Goal: Information Seeking & Learning: Learn about a topic

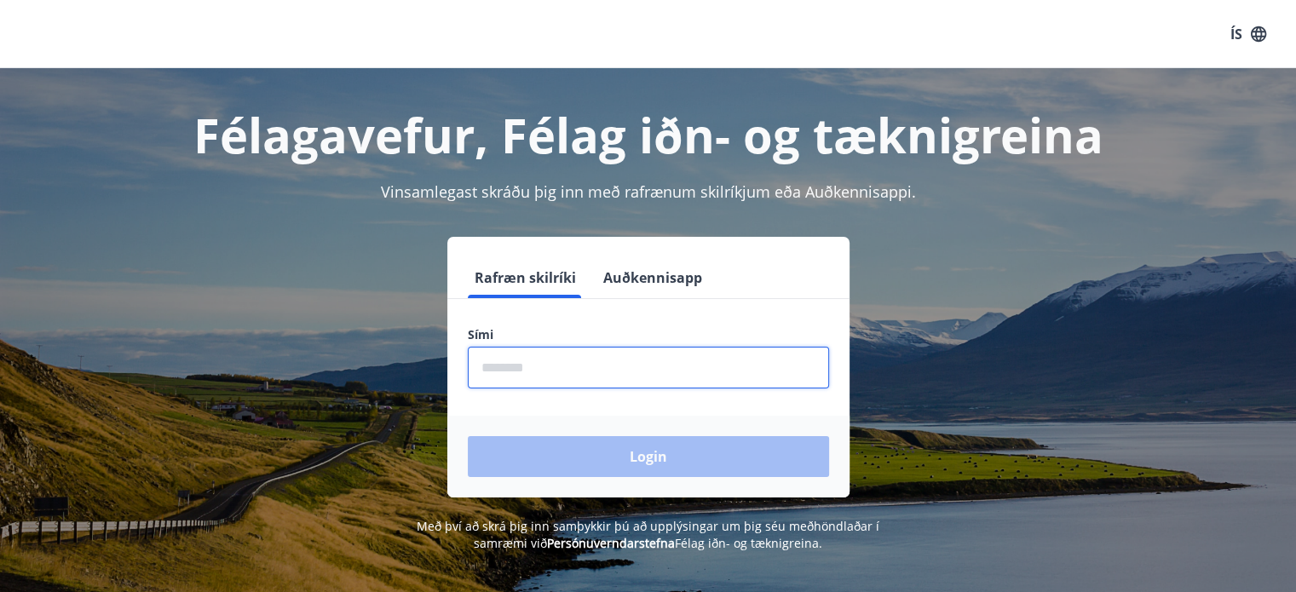
click at [542, 372] on input "phone" at bounding box center [648, 368] width 361 height 42
type input "********"
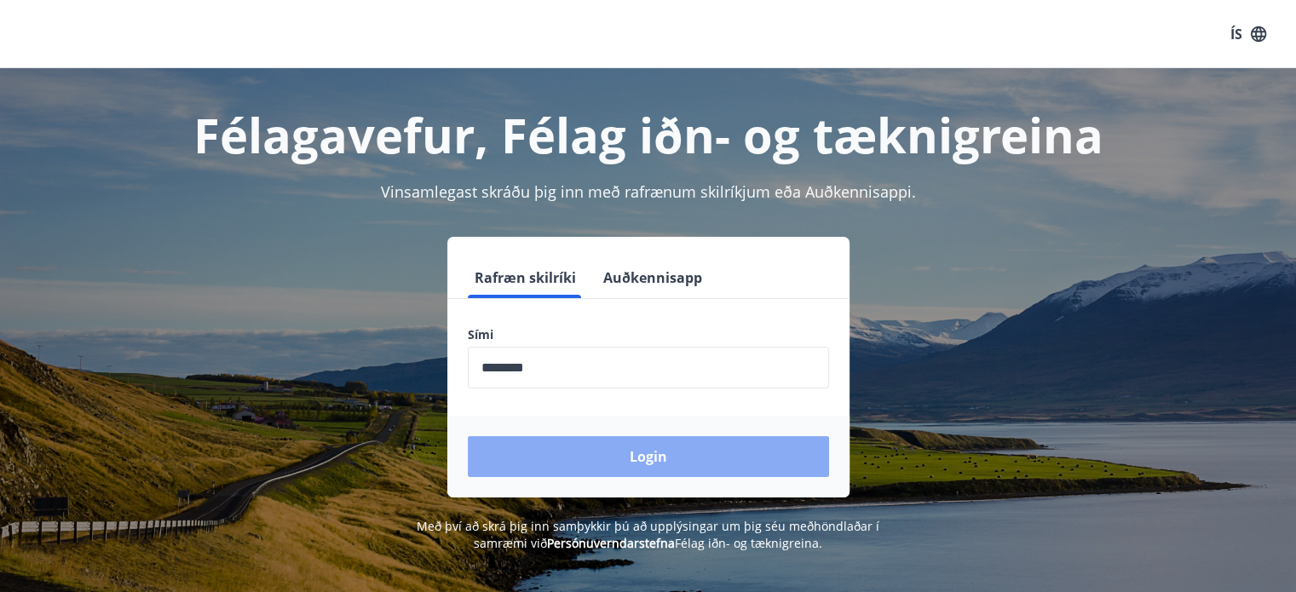
click at [650, 456] on button "Login" at bounding box center [648, 456] width 361 height 41
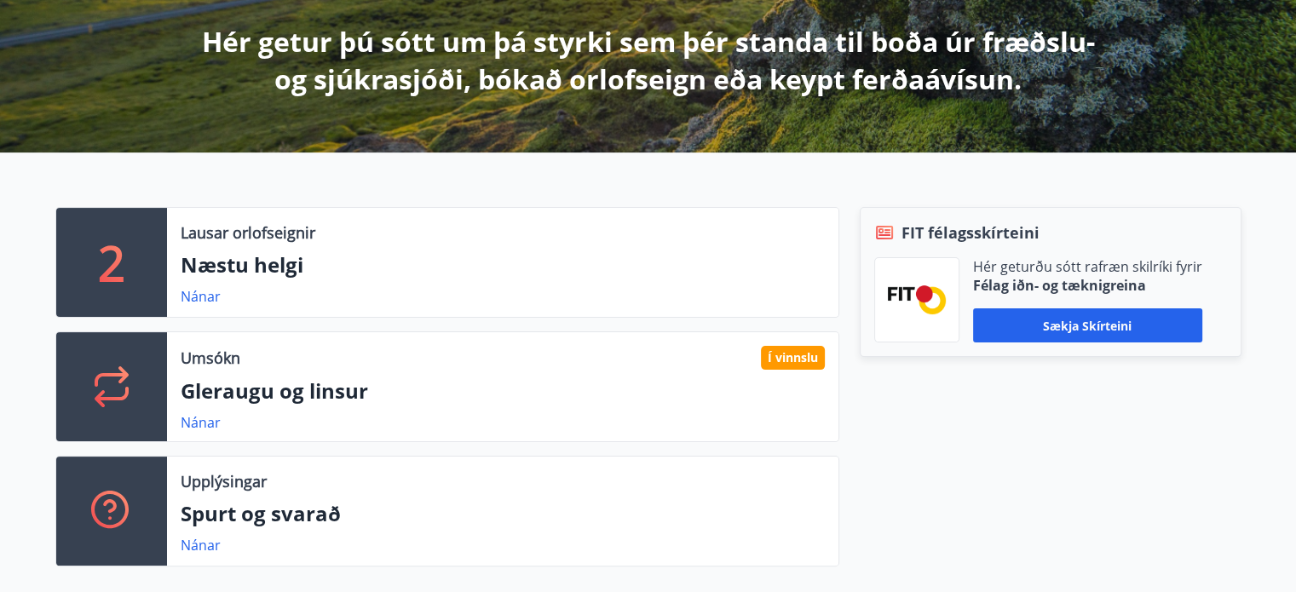
scroll to position [341, 0]
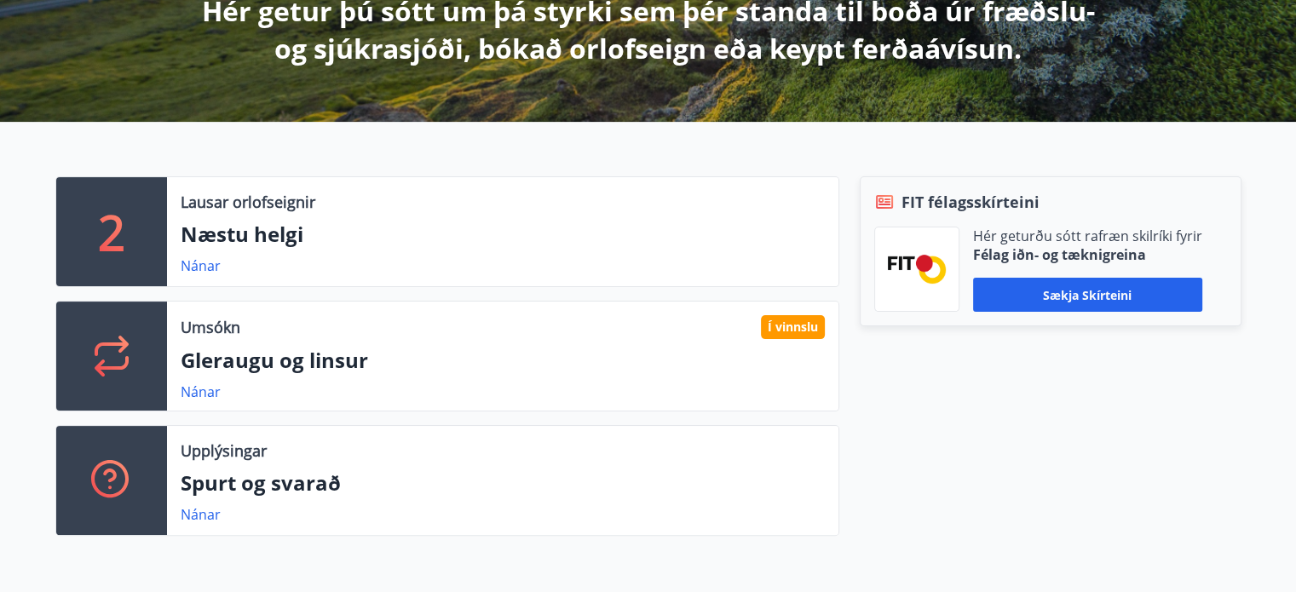
click at [797, 326] on div "Í vinnslu" at bounding box center [793, 327] width 64 height 24
click at [330, 363] on p "Gleraugu og linsur" at bounding box center [503, 360] width 644 height 29
click at [475, 343] on div "Umsókn Í vinnslu Gleraugu og [PERSON_NAME]" at bounding box center [502, 356] width 671 height 109
click at [83, 353] on div at bounding box center [111, 356] width 111 height 109
click at [789, 337] on div "Í vinnslu" at bounding box center [793, 327] width 64 height 24
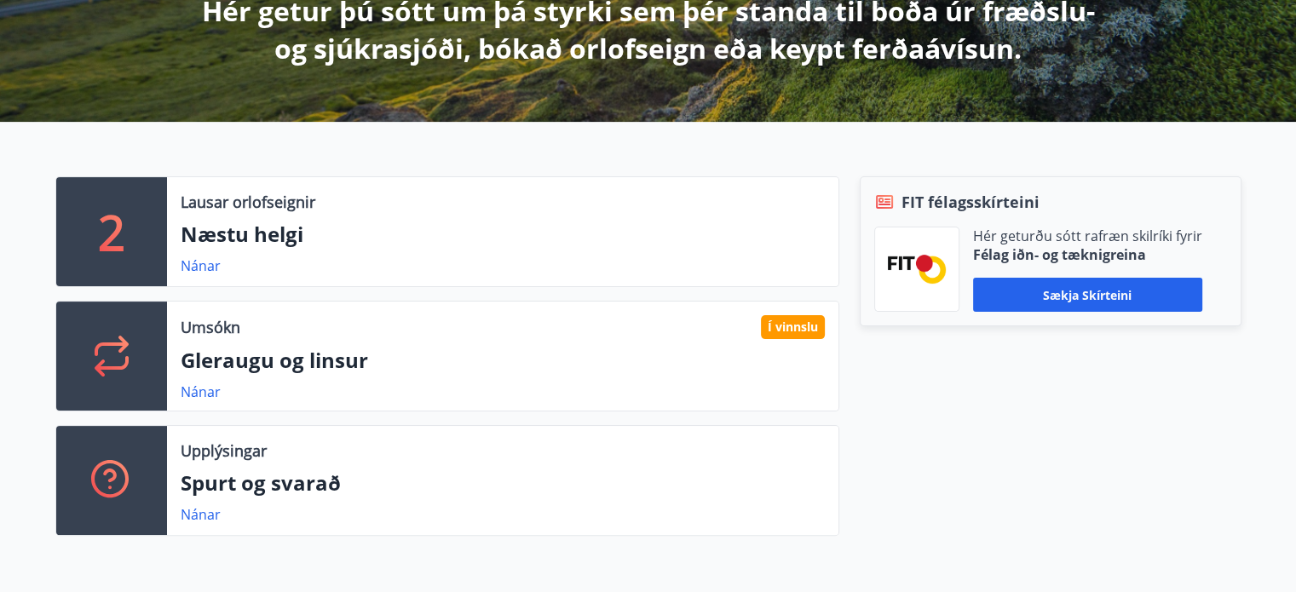
click at [202, 480] on p "Spurt og svarað" at bounding box center [503, 483] width 644 height 29
click at [186, 505] on link "Nánar" at bounding box center [201, 514] width 40 height 19
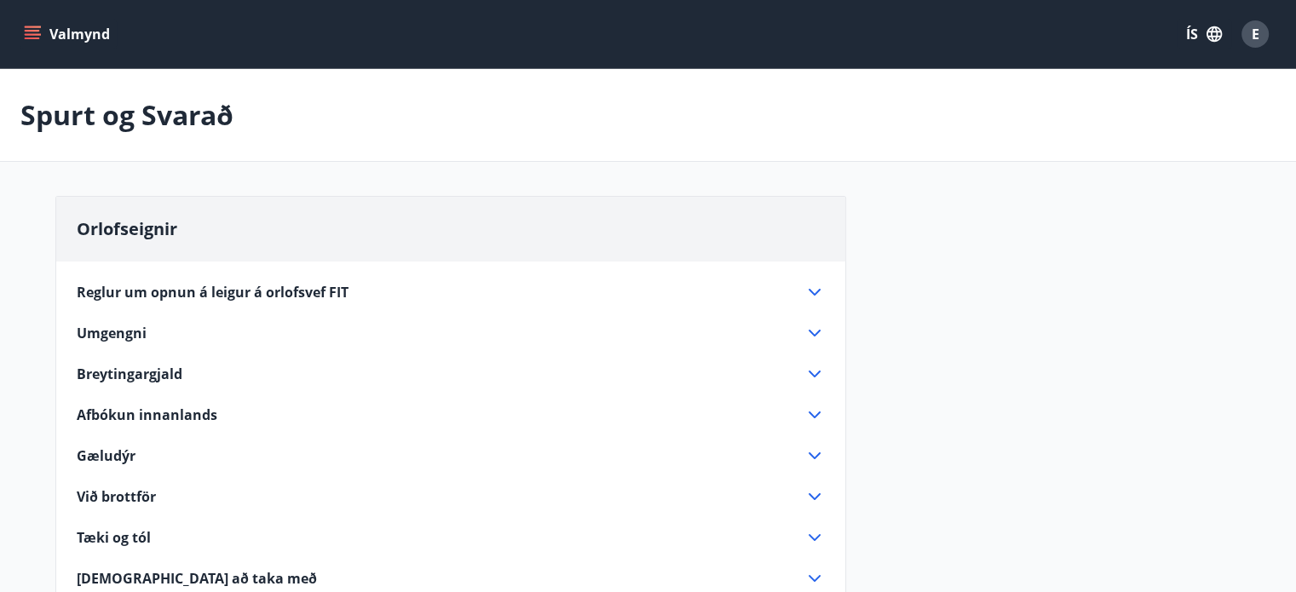
drag, startPoint x: 406, startPoint y: 464, endPoint x: 426, endPoint y: 429, distance: 40.8
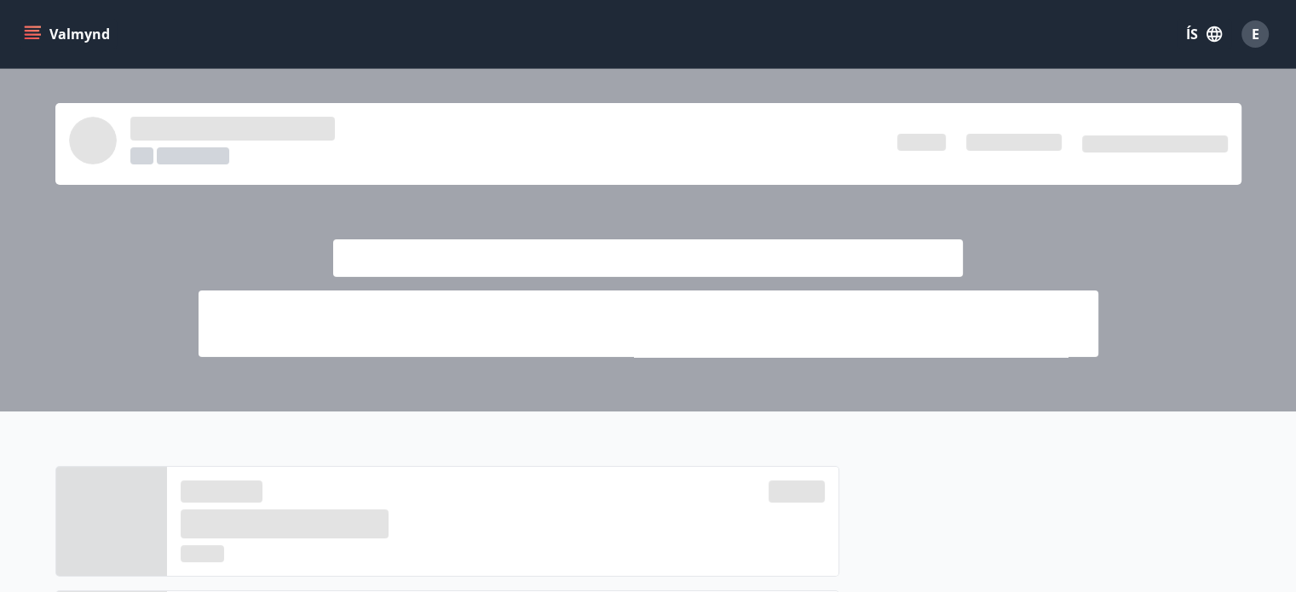
scroll to position [341, 0]
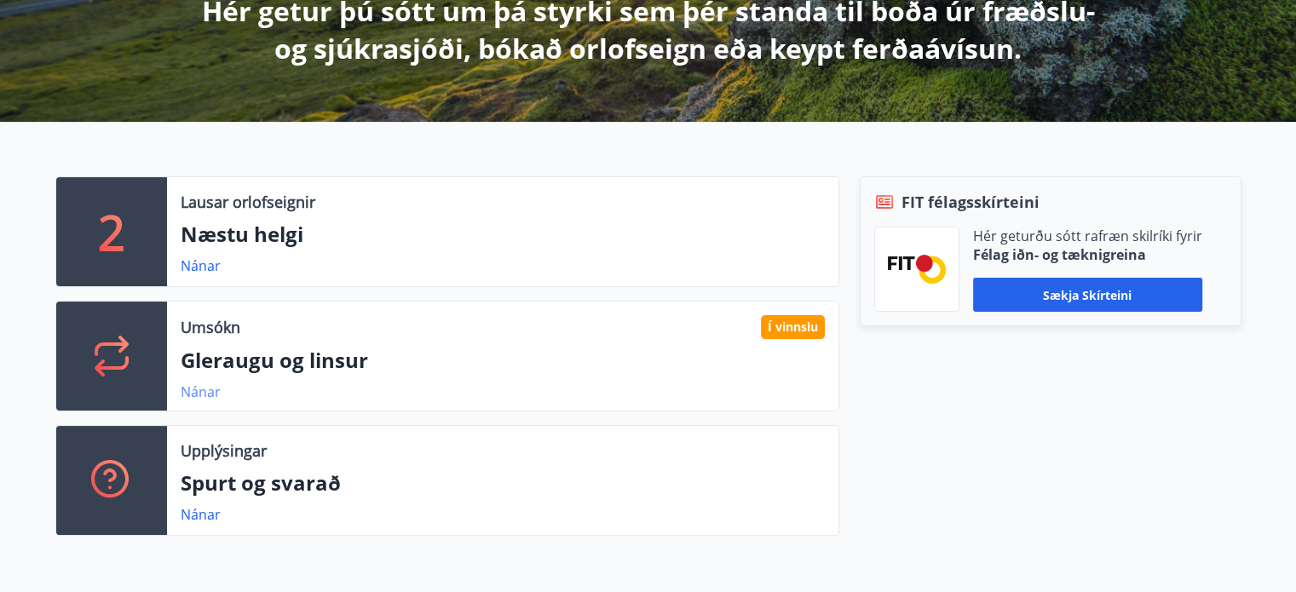
click at [198, 393] on link "Nánar" at bounding box center [201, 392] width 40 height 19
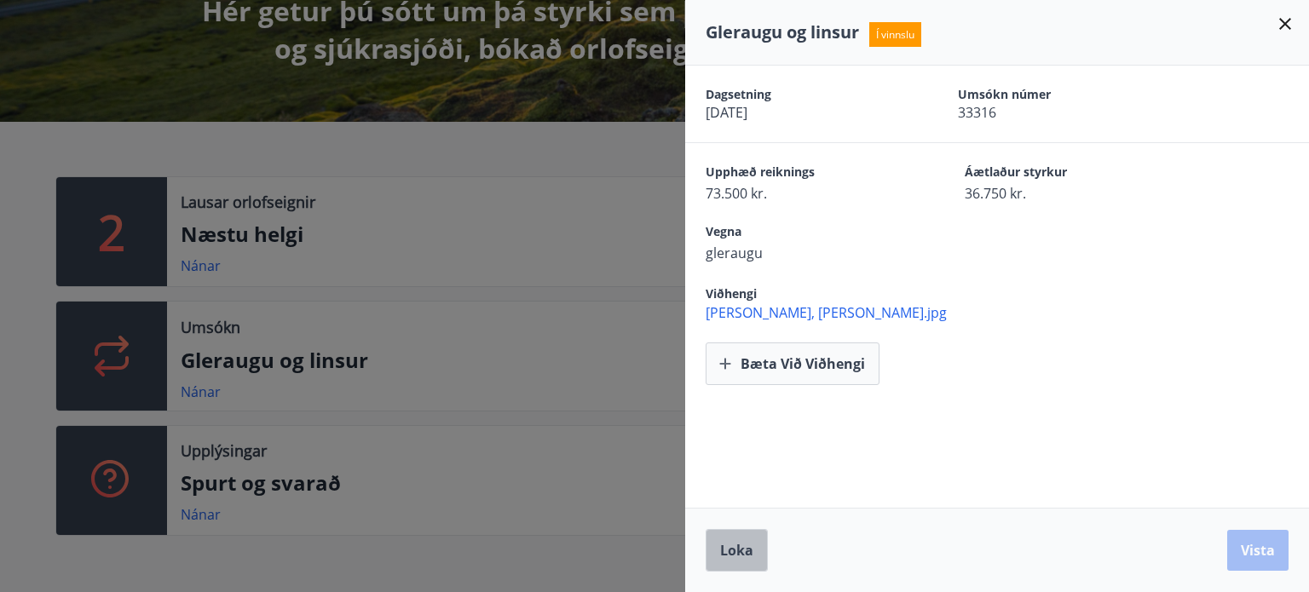
click at [735, 548] on span "Loka" at bounding box center [736, 550] width 33 height 19
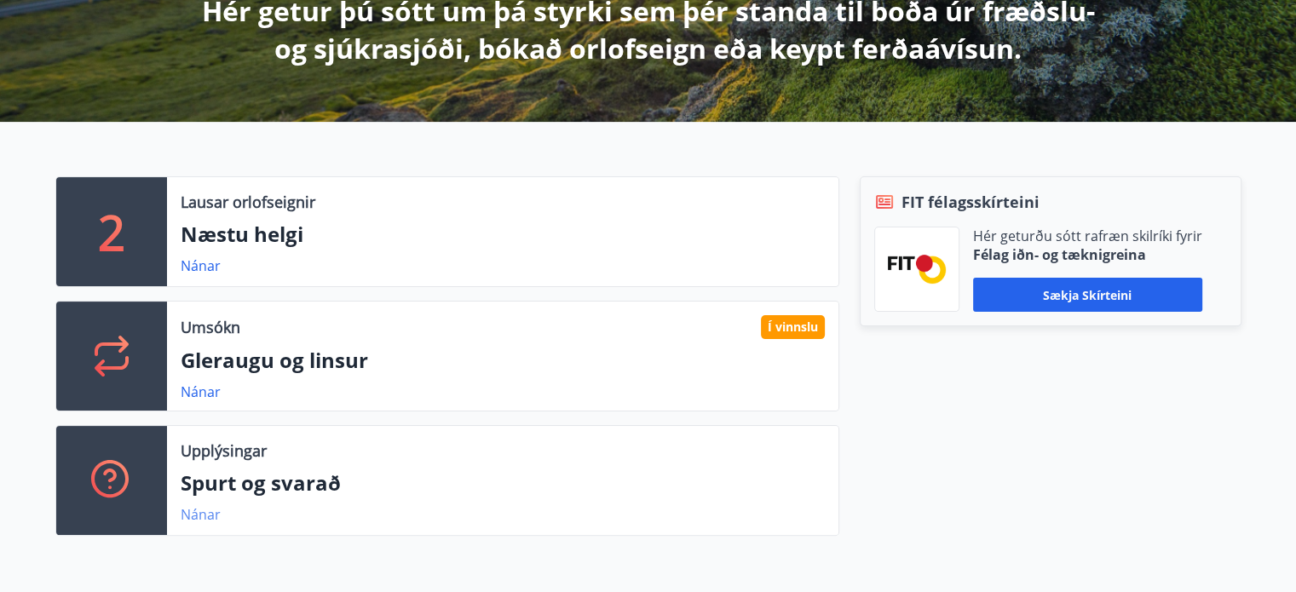
click at [200, 513] on link "Nánar" at bounding box center [201, 514] width 40 height 19
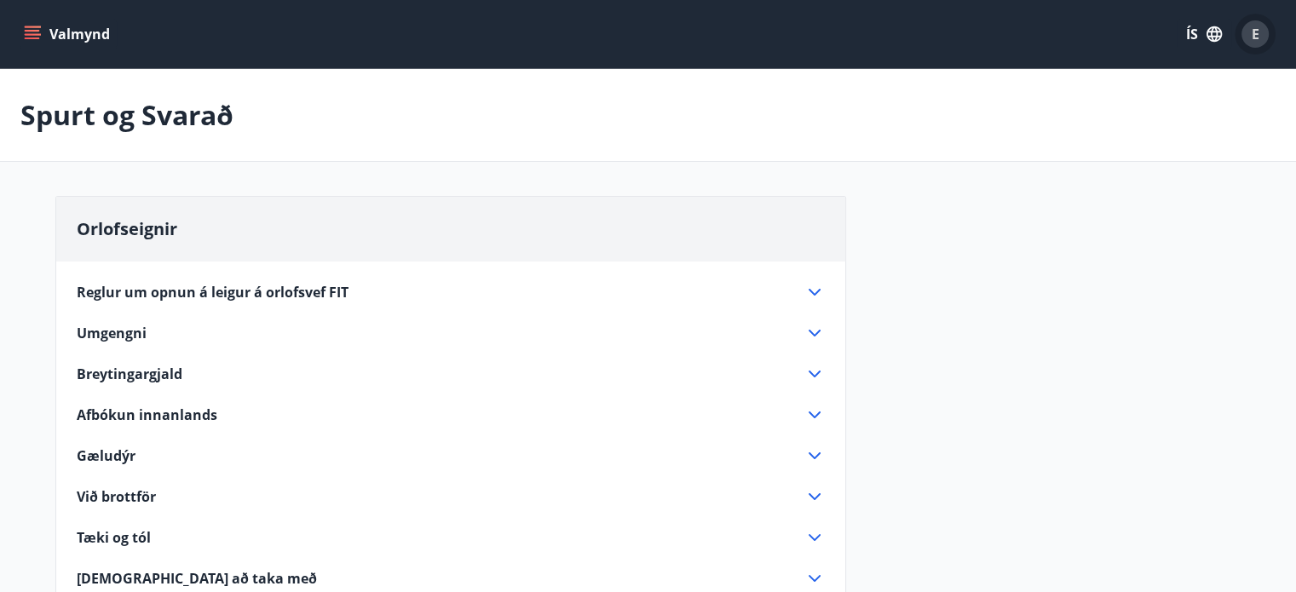
click at [1258, 38] on span "E" at bounding box center [1256, 34] width 8 height 19
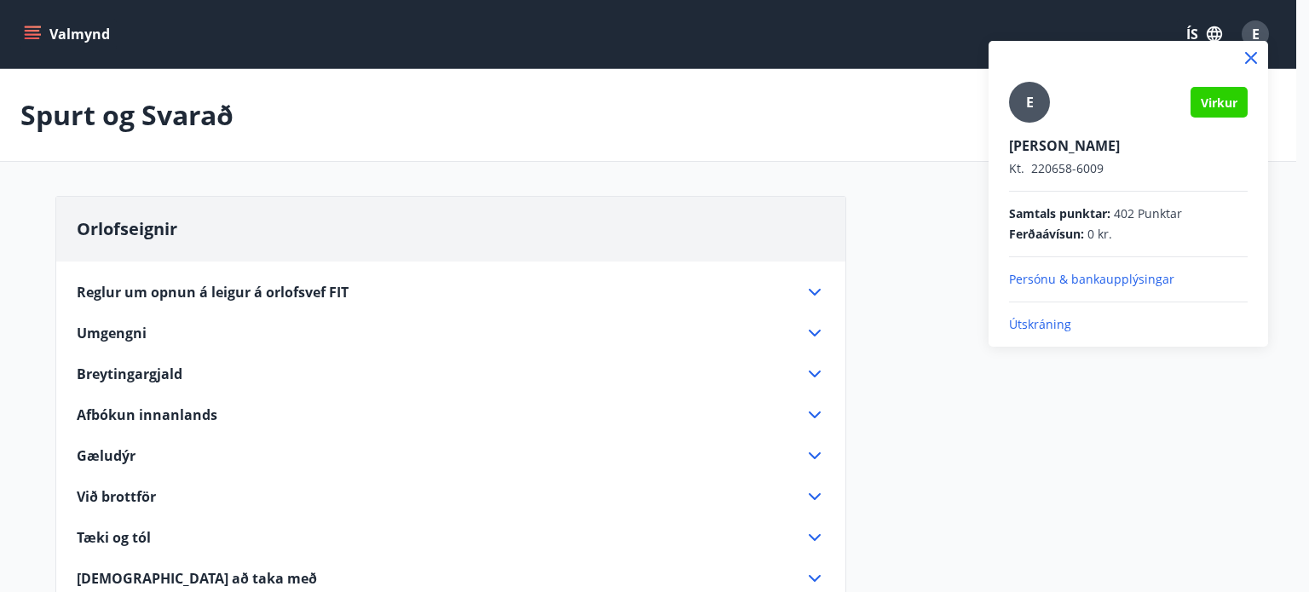
click at [1049, 282] on p "Persónu & bankaupplýsingar" at bounding box center [1128, 279] width 239 height 17
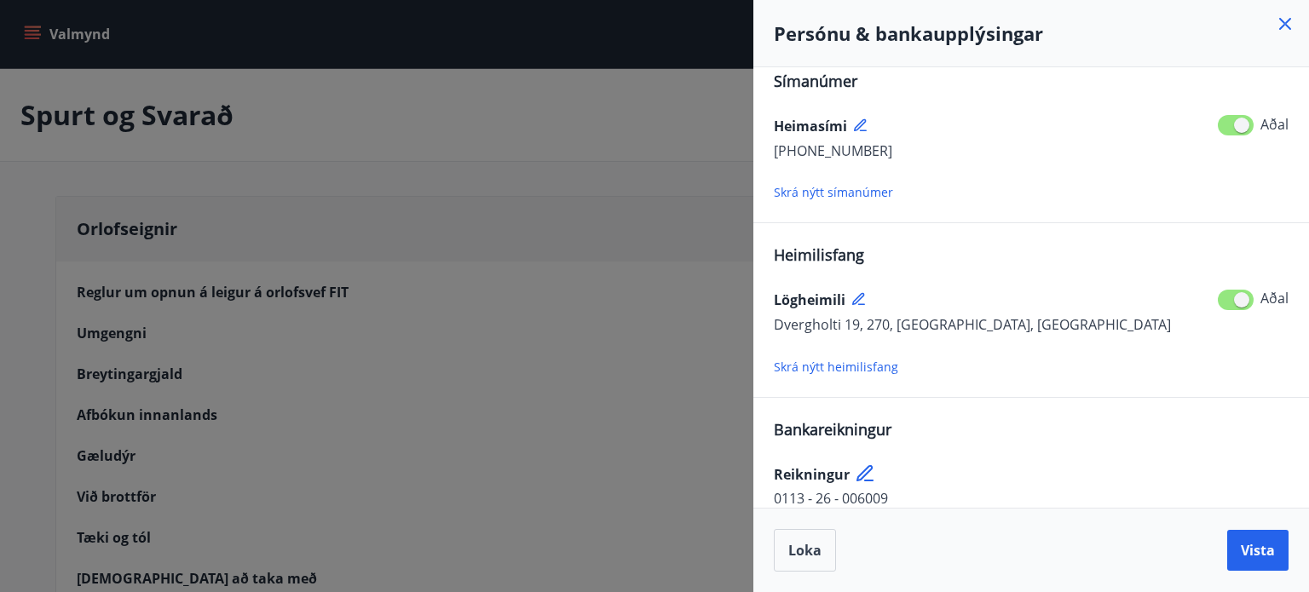
scroll to position [211, 0]
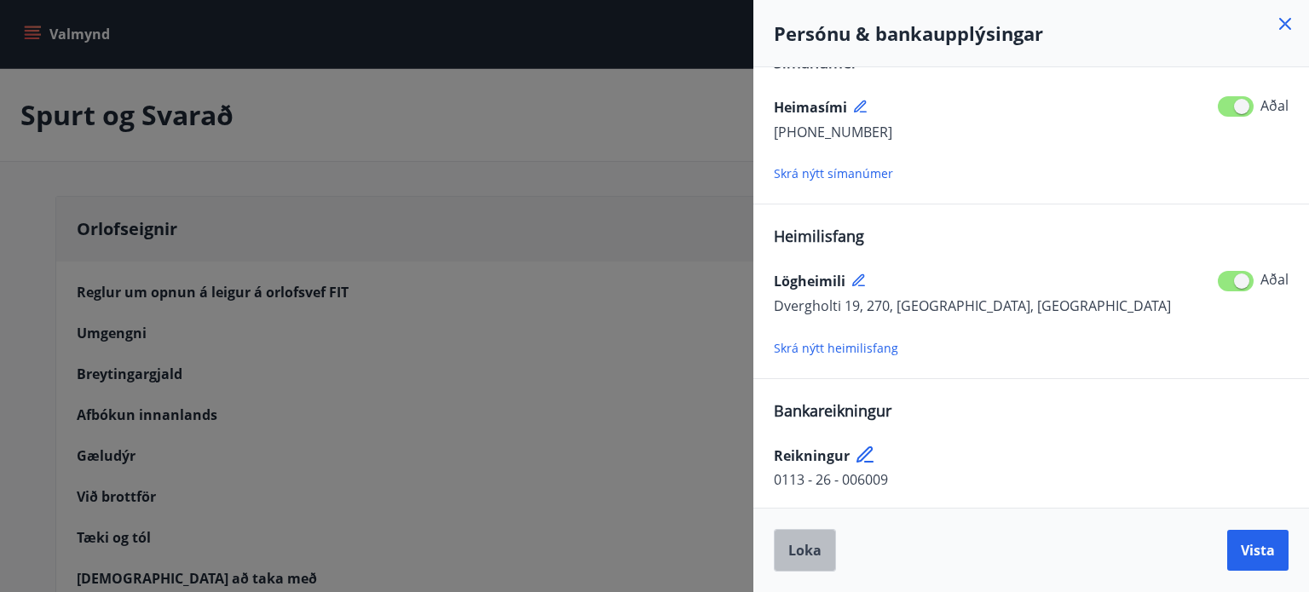
click at [815, 548] on span "Loka" at bounding box center [804, 550] width 33 height 19
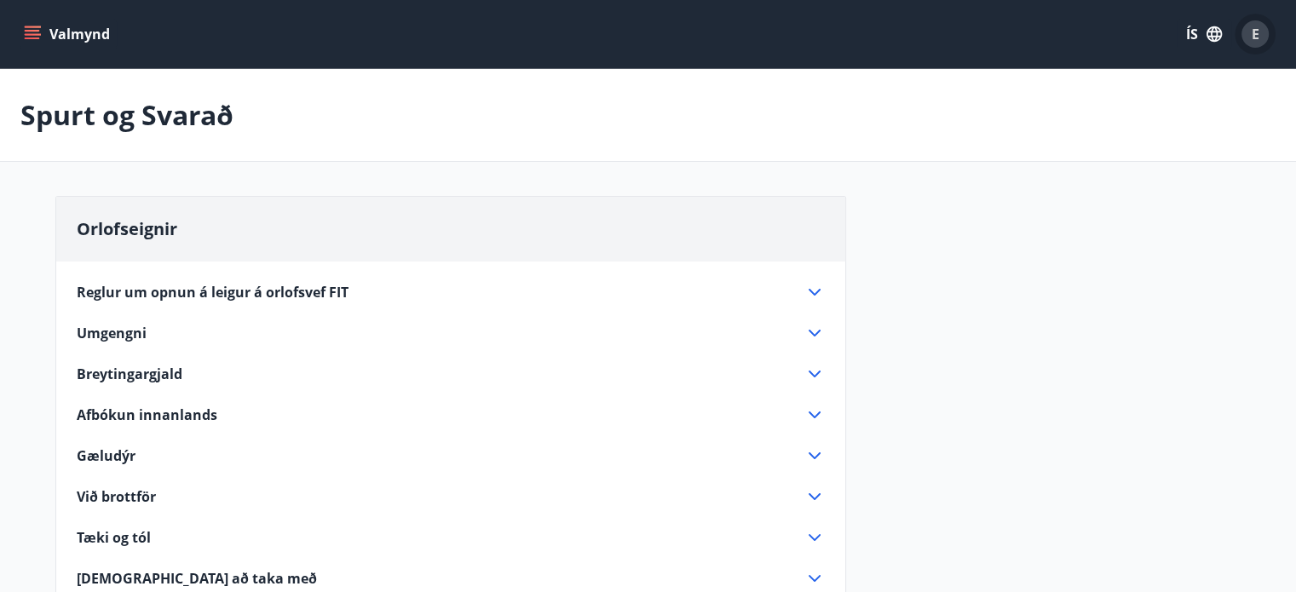
click at [1245, 28] on div "E" at bounding box center [1255, 33] width 27 height 27
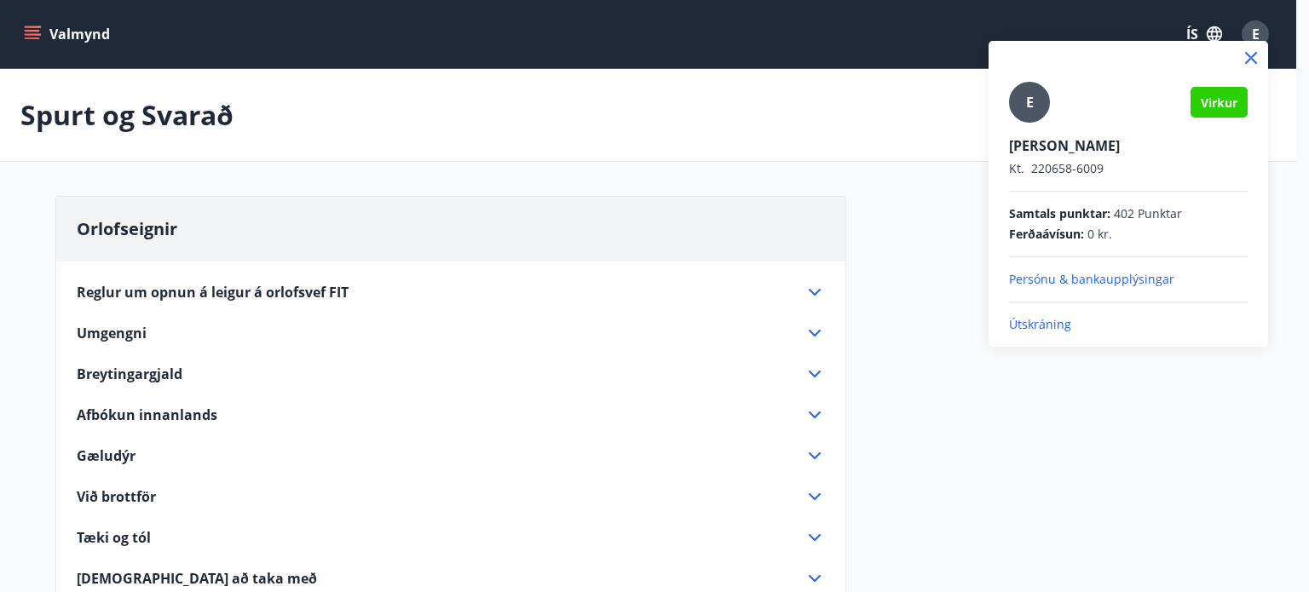
click at [1044, 326] on p "Útskráning" at bounding box center [1128, 324] width 239 height 17
click at [1038, 323] on p "Útskráning" at bounding box center [1128, 324] width 239 height 17
